Goal: Navigation & Orientation: Find specific page/section

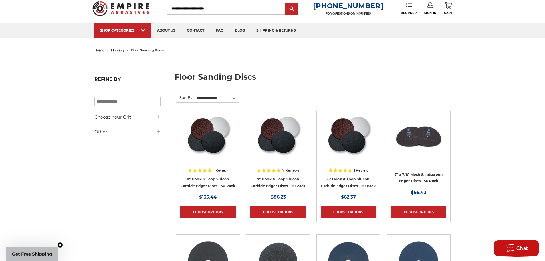
scroll to position [29, 0]
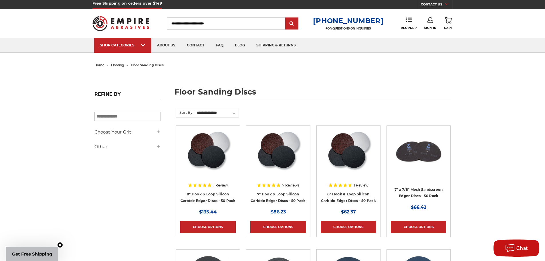
scroll to position [0, 0]
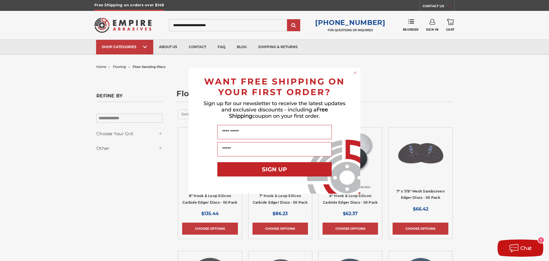
click at [356, 73] on circle "Close dialog" at bounding box center [355, 72] width 5 height 5
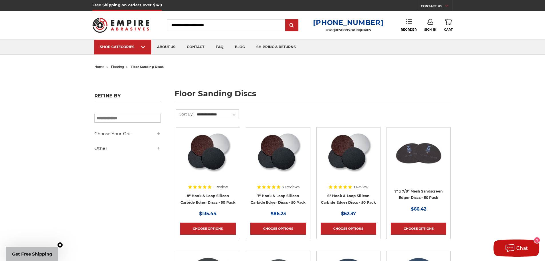
click at [157, 133] on icon at bounding box center [158, 133] width 5 height 5
click at [147, 144] on div "Choose Your Grit #12 Grit (4) #16 Grit (8) #20 Grit (10)" at bounding box center [127, 142] width 66 height 24
click at [150, 147] on h5 "Other" at bounding box center [127, 148] width 66 height 7
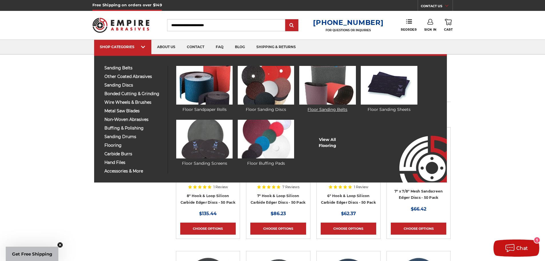
click at [327, 89] on img at bounding box center [327, 85] width 56 height 39
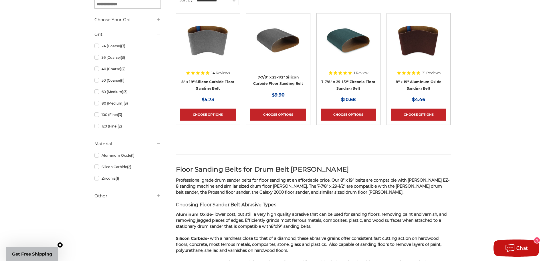
scroll to position [114, 0]
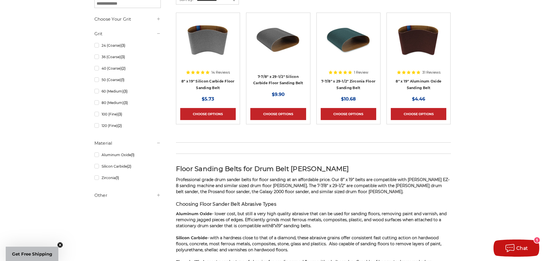
click at [103, 197] on h5 "Other" at bounding box center [127, 195] width 66 height 7
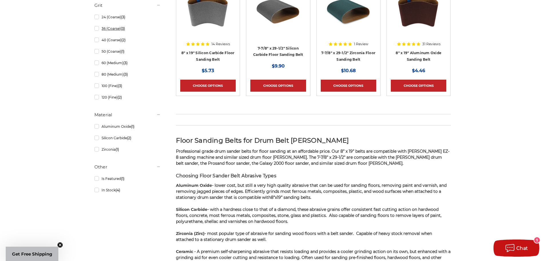
scroll to position [0, 0]
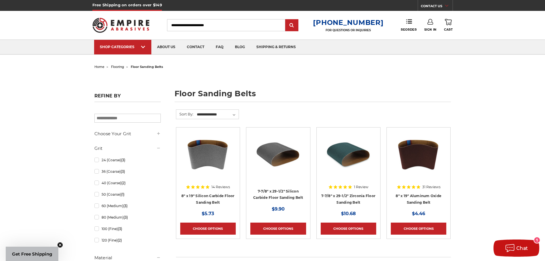
click at [168, 26] on div "Toggle menu Menu Search 1-800-816-3824 FOR QUESTIONS OR INQUIRIES Phone Reorder…" at bounding box center [272, 25] width 360 height 29
click at [166, 3] on div "Free Shipping on orders over $149 CONTACT US Monday - Friday (excluding holiday…" at bounding box center [272, 5] width 360 height 11
